Goal: Browse casually

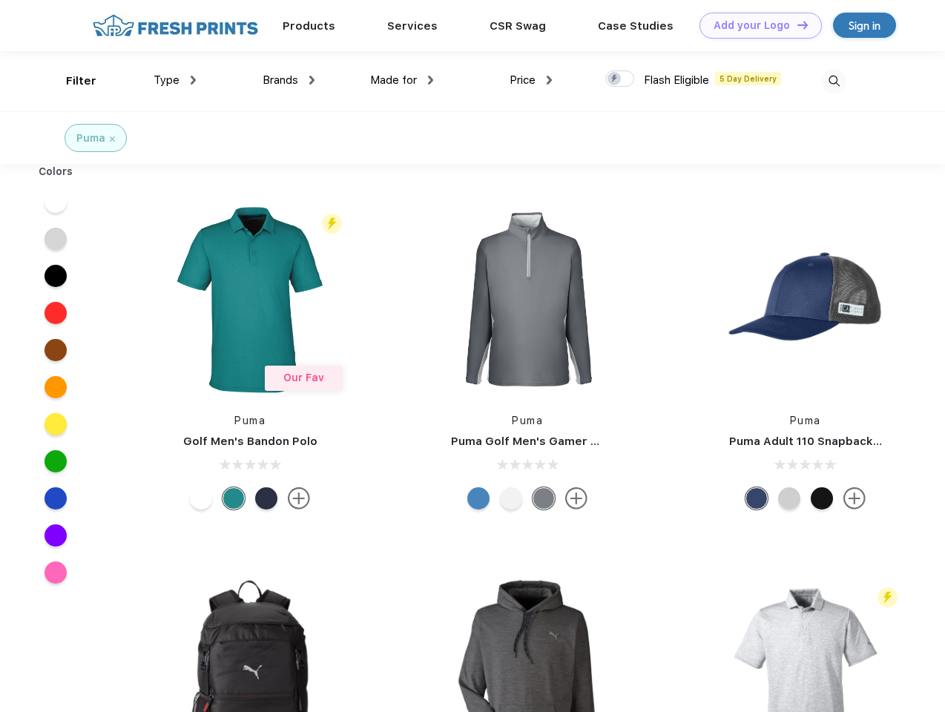
scroll to position [1, 0]
click at [755, 25] on link "Add your Logo Design Tool" at bounding box center [760, 26] width 122 height 26
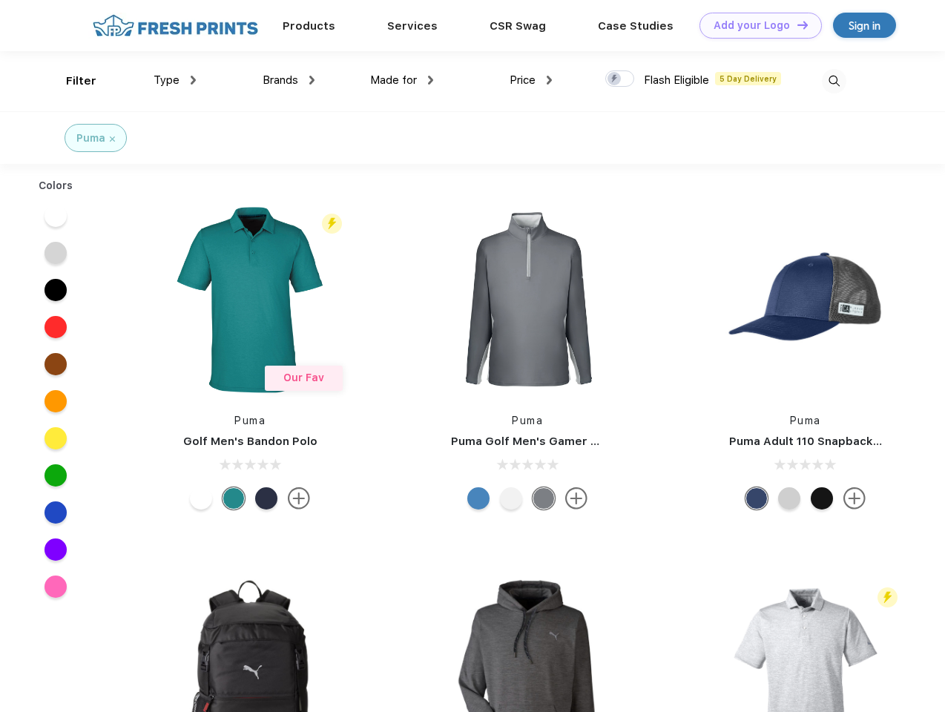
click at [0, 0] on div "Design Tool" at bounding box center [0, 0] width 0 height 0
click at [795, 24] on link "Add your Logo Design Tool" at bounding box center [760, 26] width 122 height 26
click at [71, 81] on div "Filter" at bounding box center [81, 81] width 30 height 17
click at [175, 80] on span "Type" at bounding box center [166, 79] width 26 height 13
click at [288, 80] on span "Brands" at bounding box center [280, 79] width 36 height 13
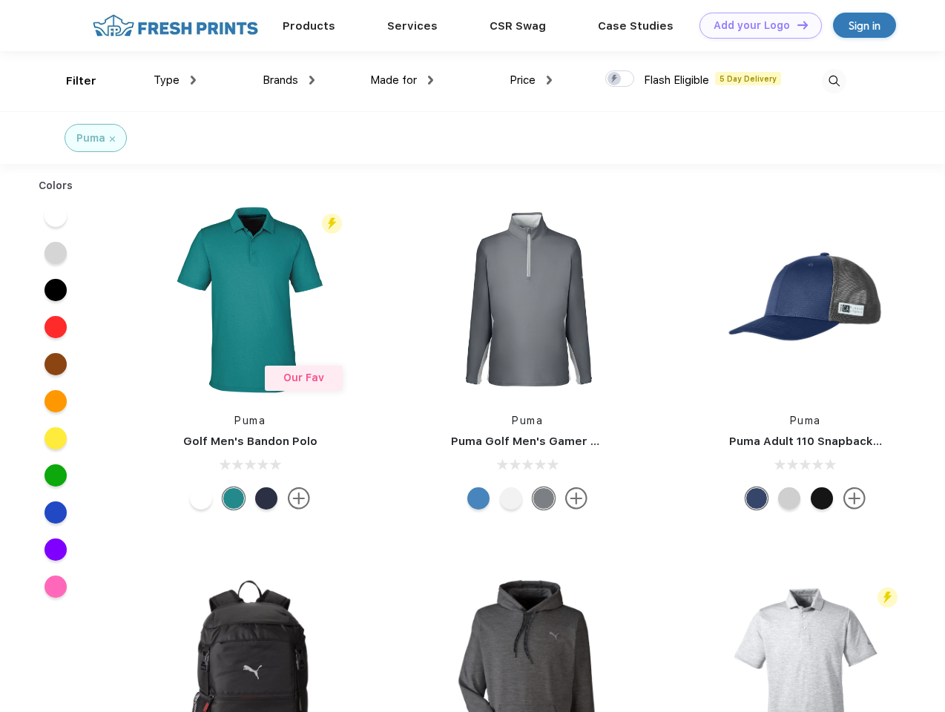
click at [402, 80] on span "Made for" at bounding box center [393, 79] width 47 height 13
click at [531, 80] on span "Price" at bounding box center [522, 79] width 26 height 13
click at [620, 79] on div at bounding box center [619, 78] width 29 height 16
click at [615, 79] on input "checkbox" at bounding box center [610, 75] width 10 height 10
click at [833, 81] on img at bounding box center [833, 81] width 24 height 24
